Goal: Find specific page/section: Find specific page/section

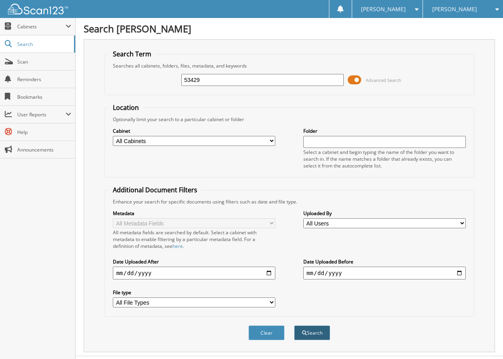
type input "53429"
click at [310, 332] on button "Search" at bounding box center [312, 333] width 36 height 15
click at [256, 331] on button "Clear" at bounding box center [266, 333] width 36 height 15
click at [185, 78] on input "text" at bounding box center [262, 80] width 162 height 12
type input "53435"
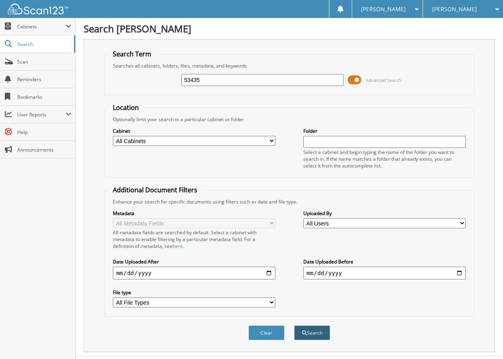
click at [315, 332] on button "Search" at bounding box center [312, 333] width 36 height 15
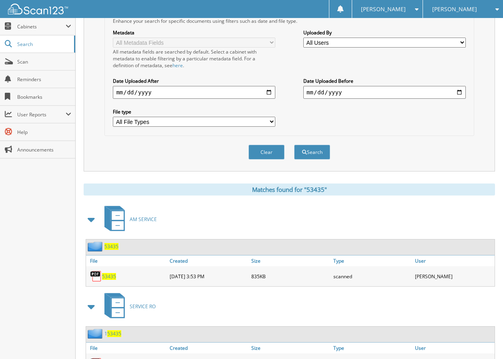
scroll to position [240, 0]
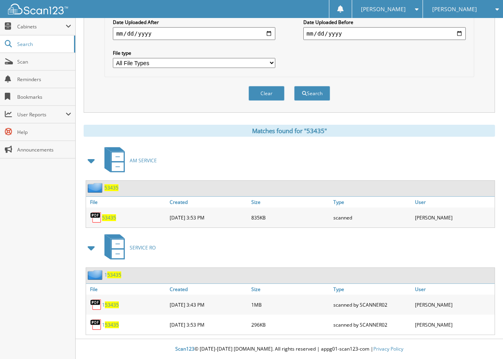
click at [106, 216] on span "53435" at bounding box center [109, 217] width 14 height 7
click at [253, 89] on button "Clear" at bounding box center [266, 93] width 36 height 15
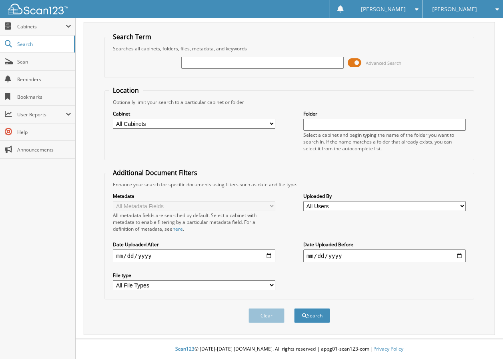
scroll to position [18, 0]
